Goal: Complete application form: Complete application form

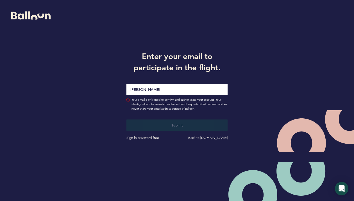
type input "[PERSON_NAME][EMAIL_ADDRESS][PERSON_NAME][DOMAIN_NAME]"
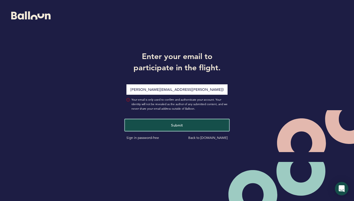
click at [176, 122] on button "Submit" at bounding box center [177, 125] width 104 height 12
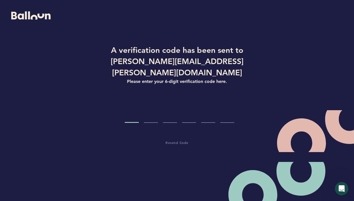
type input "8"
type input "7"
type input "4"
type input "2"
type input "6"
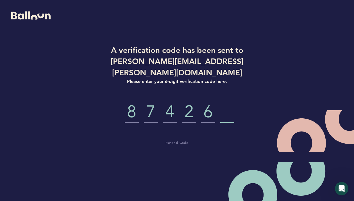
type input "1"
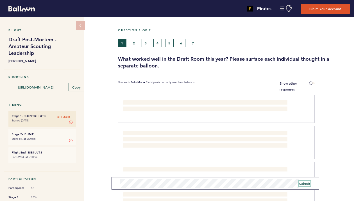
click at [302, 185] on button "Submit" at bounding box center [305, 183] width 12 height 6
click at [303, 184] on span "Submit" at bounding box center [305, 183] width 12 height 4
click at [303, 182] on span "Submit" at bounding box center [305, 183] width 12 height 4
click at [134, 41] on button "2" at bounding box center [134, 43] width 8 height 8
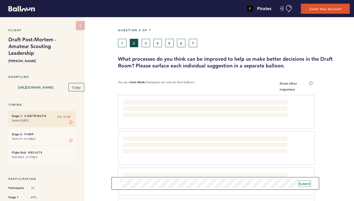
click at [304, 180] on button "Submit" at bounding box center [305, 183] width 12 height 6
click at [301, 183] on span "Submit" at bounding box center [305, 183] width 12 height 4
click at [144, 43] on button "3" at bounding box center [145, 43] width 8 height 8
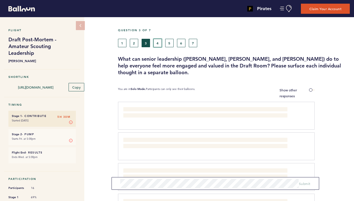
click at [157, 42] on button "4" at bounding box center [157, 43] width 8 height 8
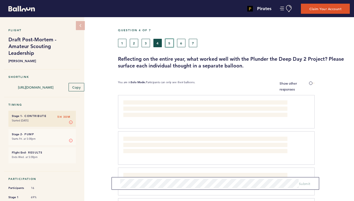
click at [169, 41] on button "5" at bounding box center [169, 43] width 8 height 8
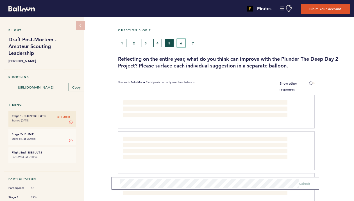
click at [178, 42] on button "6" at bounding box center [181, 43] width 8 height 8
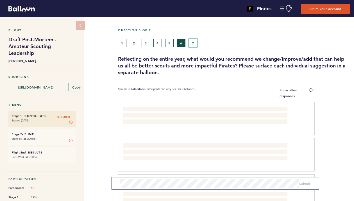
click at [191, 42] on button "7" at bounding box center [193, 43] width 8 height 8
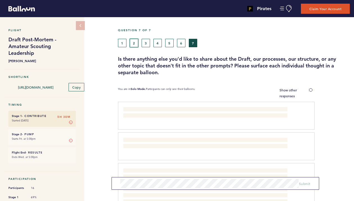
click at [135, 42] on button "2" at bounding box center [134, 43] width 8 height 8
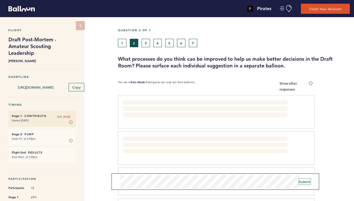
click at [303, 182] on span "Submit" at bounding box center [305, 181] width 12 height 4
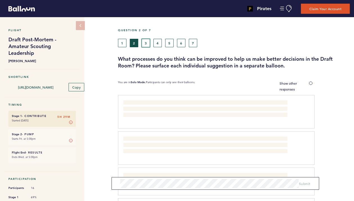
click at [147, 43] on button "3" at bounding box center [145, 43] width 8 height 8
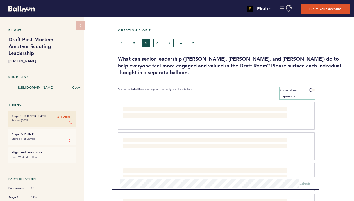
click at [310, 89] on span at bounding box center [312, 90] width 6 height 2
click at [0, 0] on input "Show other responses" at bounding box center [0, 0] width 0 height 0
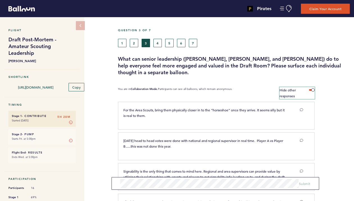
click at [311, 90] on span at bounding box center [312, 90] width 6 height 2
click at [0, 0] on input "Hide other responses" at bounding box center [0, 0] width 0 height 0
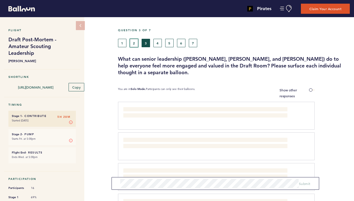
click at [136, 42] on button "2" at bounding box center [134, 43] width 8 height 8
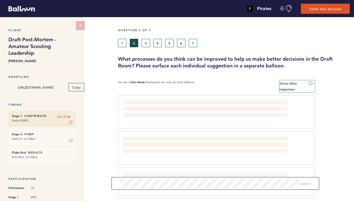
click at [310, 82] on span at bounding box center [312, 83] width 6 height 2
click at [0, 0] on input "Show other responses" at bounding box center [0, 0] width 0 height 0
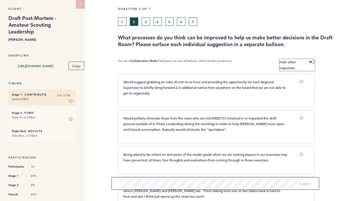
scroll to position [22, 0]
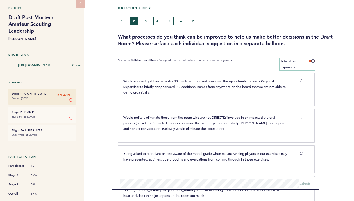
click at [310, 62] on label "Hide other responses" at bounding box center [296, 64] width 35 height 12
click at [0, 0] on input "Hide other responses" at bounding box center [0, 0] width 0 height 0
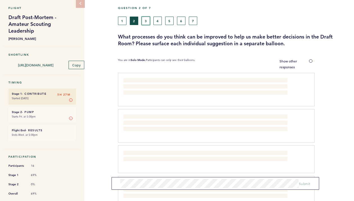
click at [148, 21] on button "3" at bounding box center [145, 21] width 8 height 8
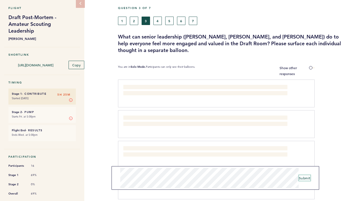
click at [304, 179] on span "Submit" at bounding box center [305, 177] width 12 height 4
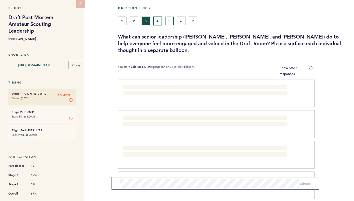
click at [158, 21] on button "4" at bounding box center [157, 21] width 8 height 8
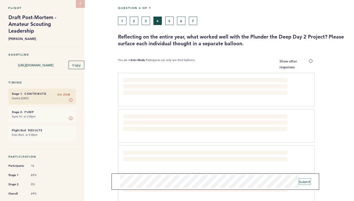
click at [302, 182] on span "Submit" at bounding box center [305, 181] width 12 height 4
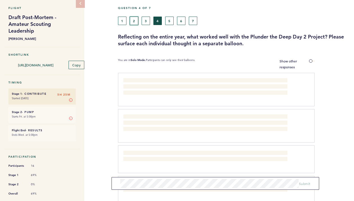
click at [135, 22] on button "2" at bounding box center [134, 21] width 8 height 8
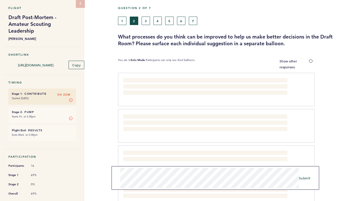
click at [304, 181] on form "Submit" at bounding box center [214, 178] width 207 height 24
click at [303, 176] on span "Submit" at bounding box center [305, 177] width 12 height 4
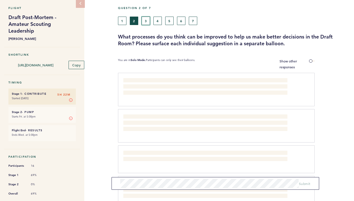
click at [147, 22] on button "3" at bounding box center [145, 21] width 8 height 8
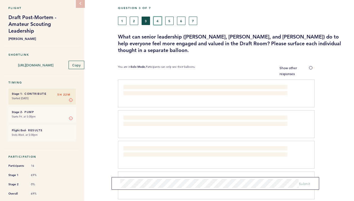
click at [157, 21] on button "4" at bounding box center [157, 21] width 8 height 8
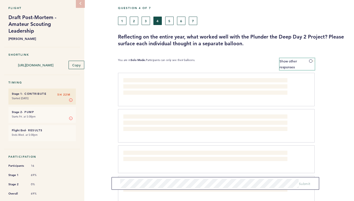
click at [308, 61] on label "Show other responses" at bounding box center [296, 64] width 35 height 12
click at [0, 0] on input "Show other responses" at bounding box center [0, 0] width 0 height 0
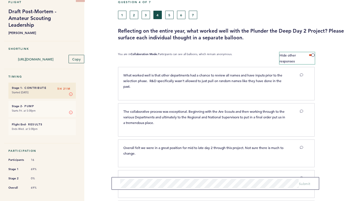
scroll to position [2, 0]
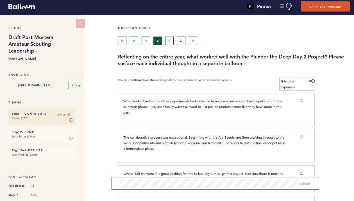
click at [306, 81] on label "Hide other responses" at bounding box center [296, 84] width 35 height 12
click at [0, 0] on input "Hide other responses" at bounding box center [0, 0] width 0 height 0
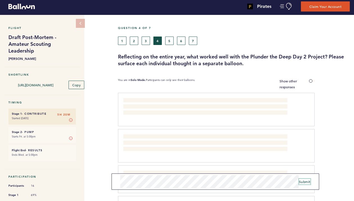
click at [307, 183] on span "Submit" at bounding box center [305, 181] width 12 height 4
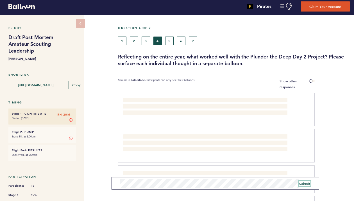
click at [301, 185] on span "Submit" at bounding box center [305, 183] width 12 height 4
click at [166, 39] on button "5" at bounding box center [169, 40] width 8 height 8
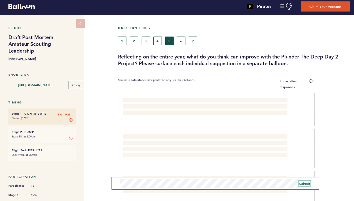
click at [301, 184] on span "Submit" at bounding box center [305, 183] width 12 height 4
click at [304, 184] on span "Submit" at bounding box center [305, 183] width 12 height 4
click at [308, 81] on label "Show other responses" at bounding box center [296, 84] width 35 height 12
click at [0, 0] on input "Show other responses" at bounding box center [0, 0] width 0 height 0
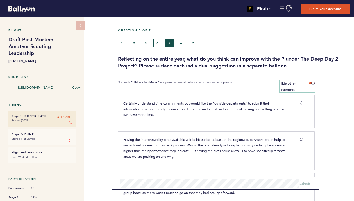
click at [310, 83] on span at bounding box center [312, 83] width 6 height 2
click at [0, 0] on input "Hide other responses" at bounding box center [0, 0] width 0 height 0
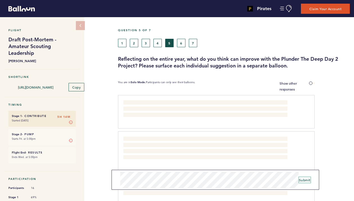
click at [303, 180] on span "Submit" at bounding box center [305, 179] width 12 height 4
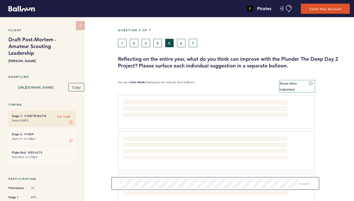
click at [308, 82] on label "Show other responses" at bounding box center [296, 86] width 35 height 12
click at [0, 0] on input "Show other responses" at bounding box center [0, 0] width 0 height 0
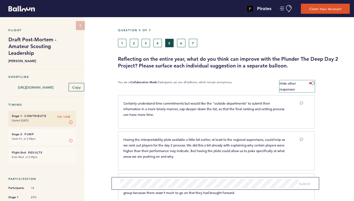
click at [311, 82] on span at bounding box center [312, 83] width 6 height 2
click at [0, 0] on input "Hide other responses" at bounding box center [0, 0] width 0 height 0
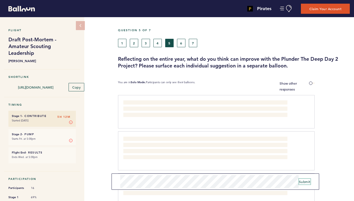
click at [305, 182] on span "Submit" at bounding box center [305, 181] width 12 height 4
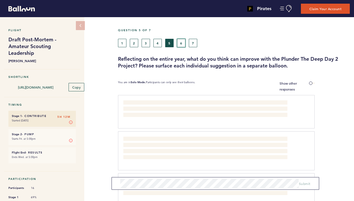
click at [181, 41] on button "6" at bounding box center [181, 43] width 8 height 8
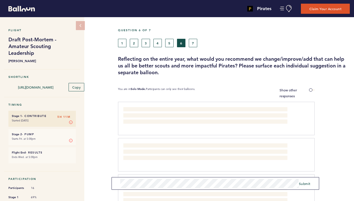
click at [111, 169] on div "Flight Draft Post-Mortem - Amateur Scouting Leadership [PERSON_NAME] Shortlink …" at bounding box center [177, 109] width 354 height 184
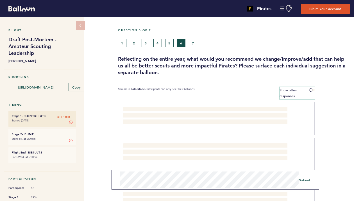
click at [311, 90] on span at bounding box center [312, 90] width 6 height 2
click at [0, 0] on input "Show other responses" at bounding box center [0, 0] width 0 height 0
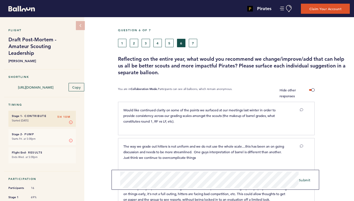
click at [116, 169] on div "Flight Draft Post-Mortem - Amateur Scouting Leadership [PERSON_NAME] Shortlink …" at bounding box center [177, 109] width 354 height 184
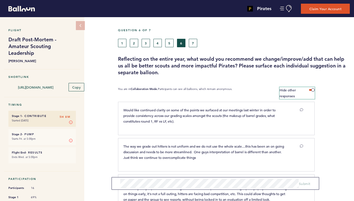
click at [313, 89] on span at bounding box center [312, 90] width 6 height 2
click at [0, 0] on input "Hide other responses" at bounding box center [0, 0] width 0 height 0
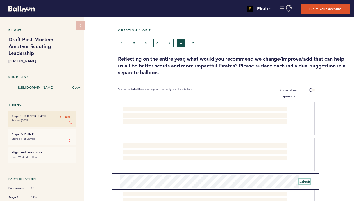
click at [308, 181] on span "Submit" at bounding box center [305, 181] width 12 height 4
click at [306, 183] on span "Submit" at bounding box center [305, 181] width 12 height 4
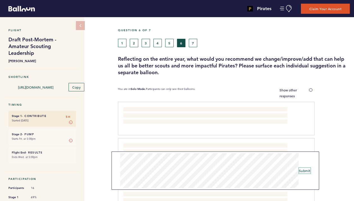
click at [309, 172] on span "Submit" at bounding box center [305, 170] width 12 height 4
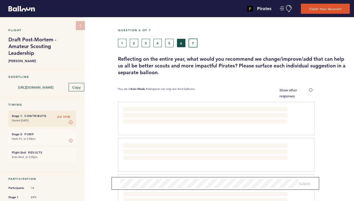
click at [197, 43] on button "7" at bounding box center [193, 43] width 8 height 8
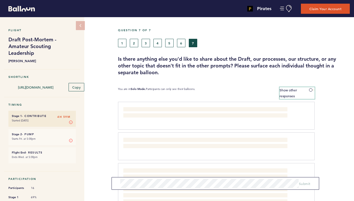
click at [309, 89] on span at bounding box center [312, 90] width 6 height 2
click at [0, 0] on input "Show other responses" at bounding box center [0, 0] width 0 height 0
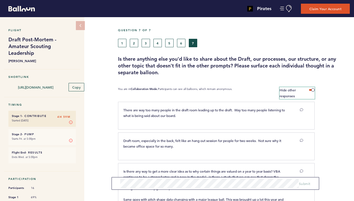
click at [310, 88] on label "Hide other responses" at bounding box center [296, 93] width 35 height 12
click at [0, 0] on input "Hide other responses" at bounding box center [0, 0] width 0 height 0
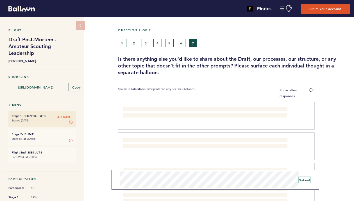
click at [302, 181] on span "Submit" at bounding box center [305, 179] width 12 height 4
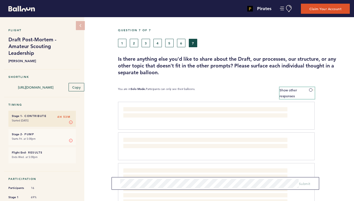
click at [310, 89] on span at bounding box center [312, 90] width 6 height 2
click at [0, 0] on input "Show other responses" at bounding box center [0, 0] width 0 height 0
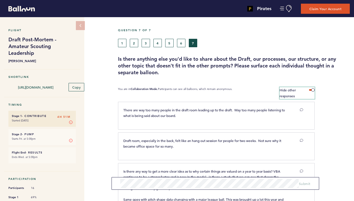
click at [310, 89] on span at bounding box center [312, 90] width 6 height 2
click at [0, 0] on input "Hide other responses" at bounding box center [0, 0] width 0 height 0
